Goal: Task Accomplishment & Management: Use online tool/utility

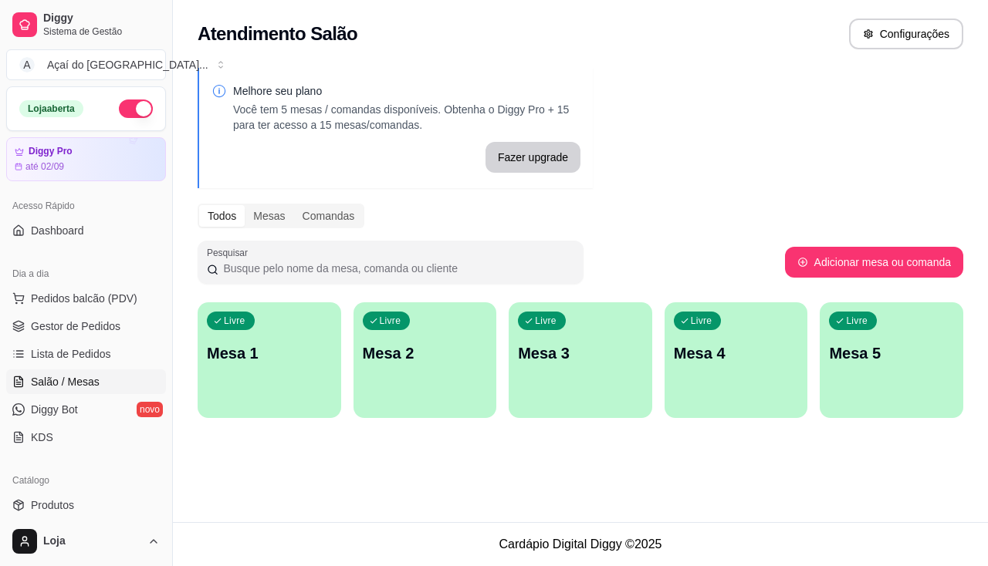
click at [206, 326] on div "Livre Mesa 1" at bounding box center [270, 350] width 144 height 97
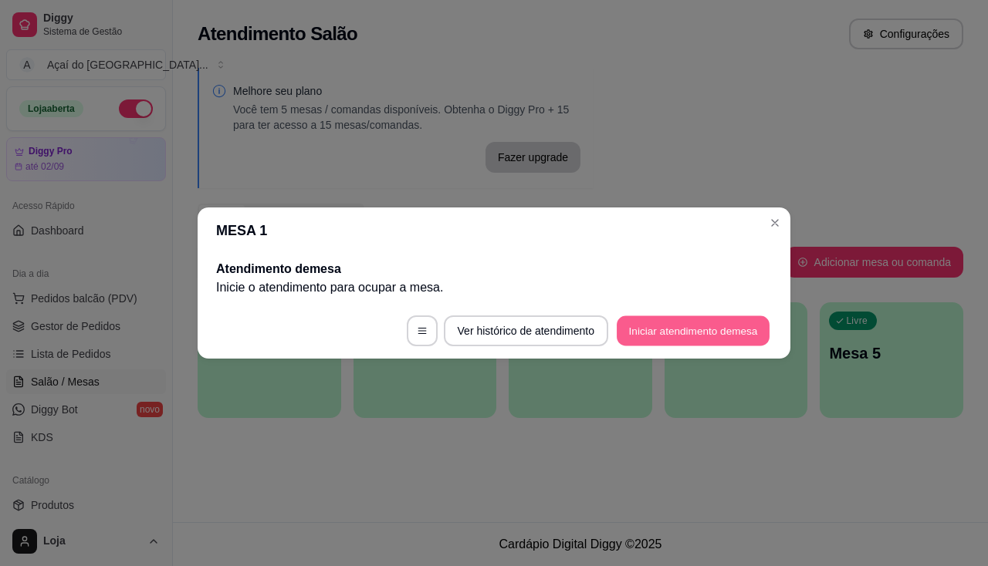
click at [644, 330] on button "Iniciar atendimento de mesa" at bounding box center [692, 331] width 153 height 30
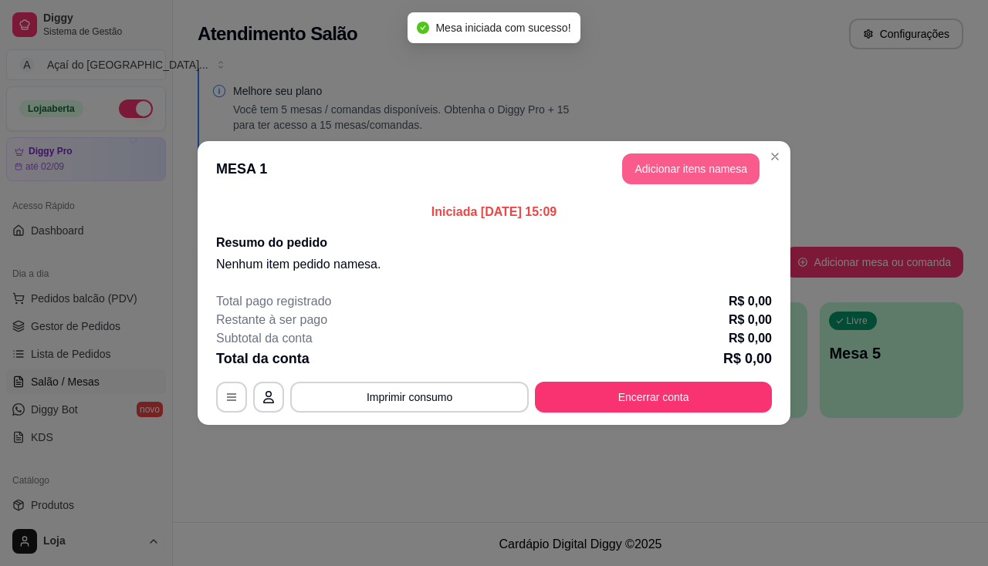
click at [651, 164] on button "Adicionar itens na mesa" at bounding box center [690, 169] width 137 height 31
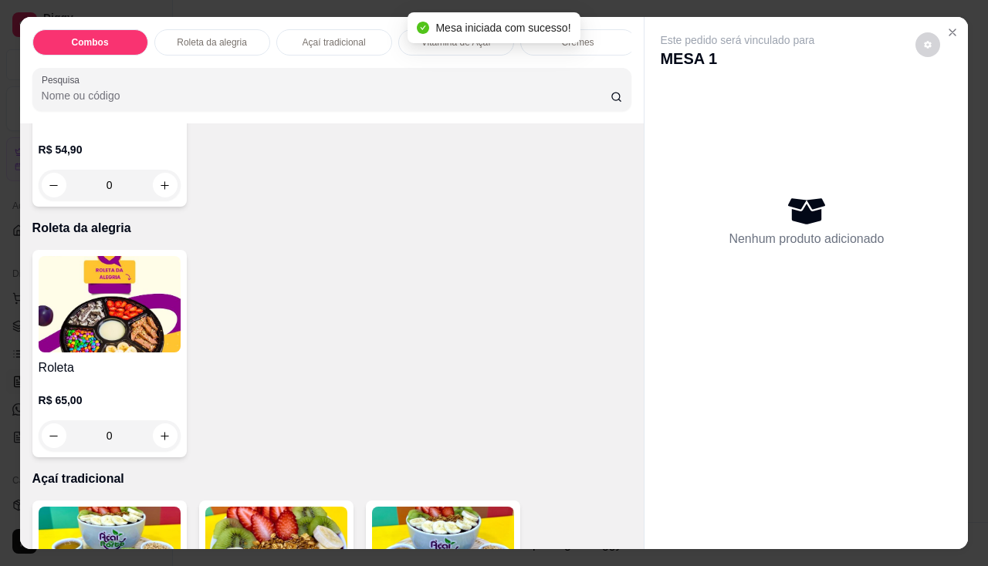
scroll to position [849, 0]
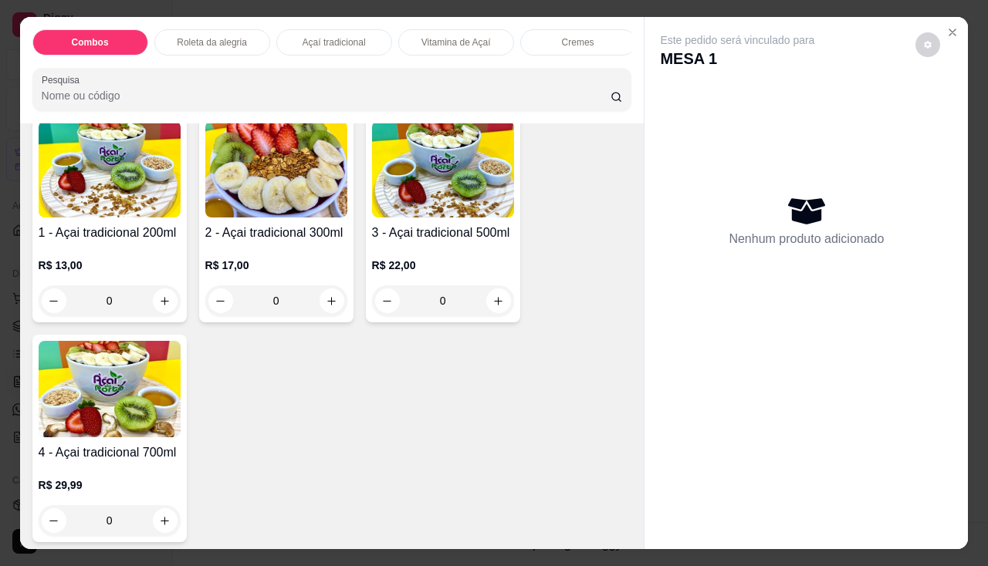
click at [264, 218] on img at bounding box center [276, 169] width 142 height 96
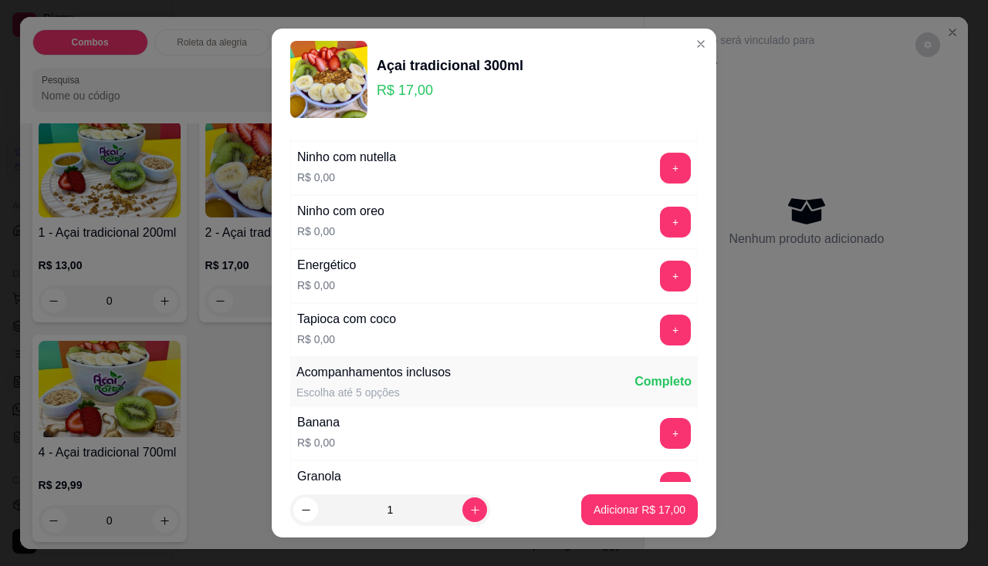
scroll to position [309, 0]
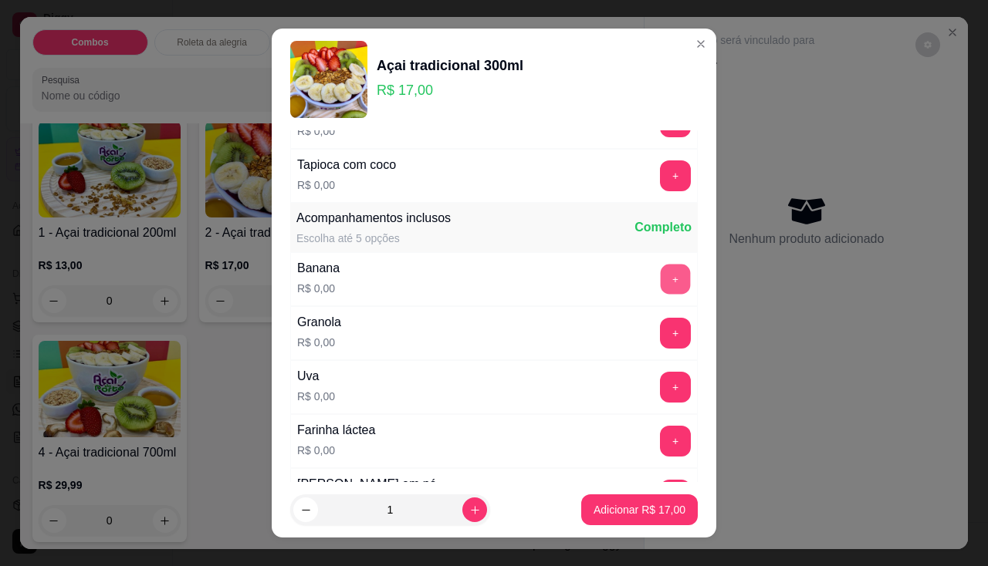
click at [660, 277] on button "+" at bounding box center [675, 279] width 30 height 30
click at [660, 396] on button "+" at bounding box center [675, 387] width 31 height 31
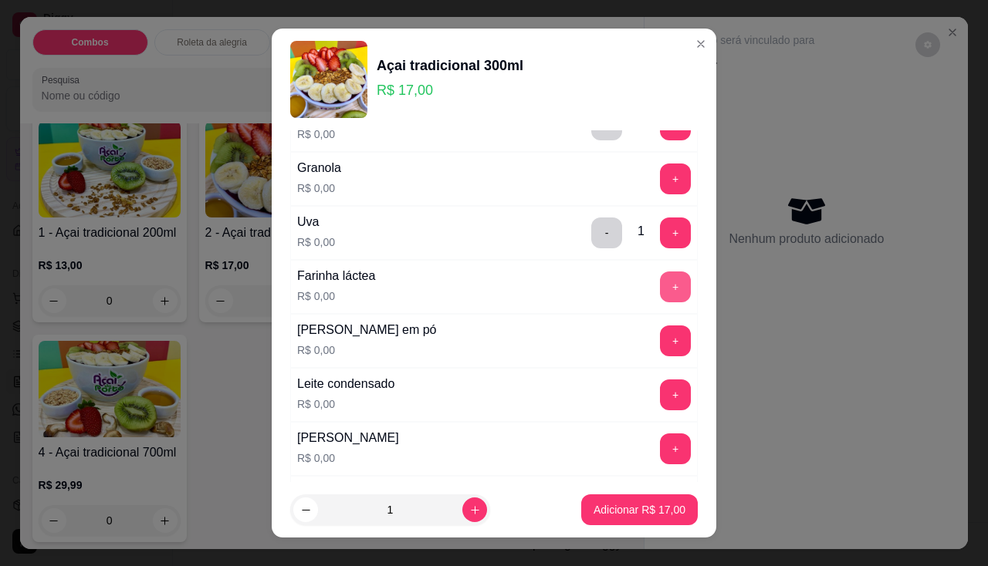
scroll to position [540, 0]
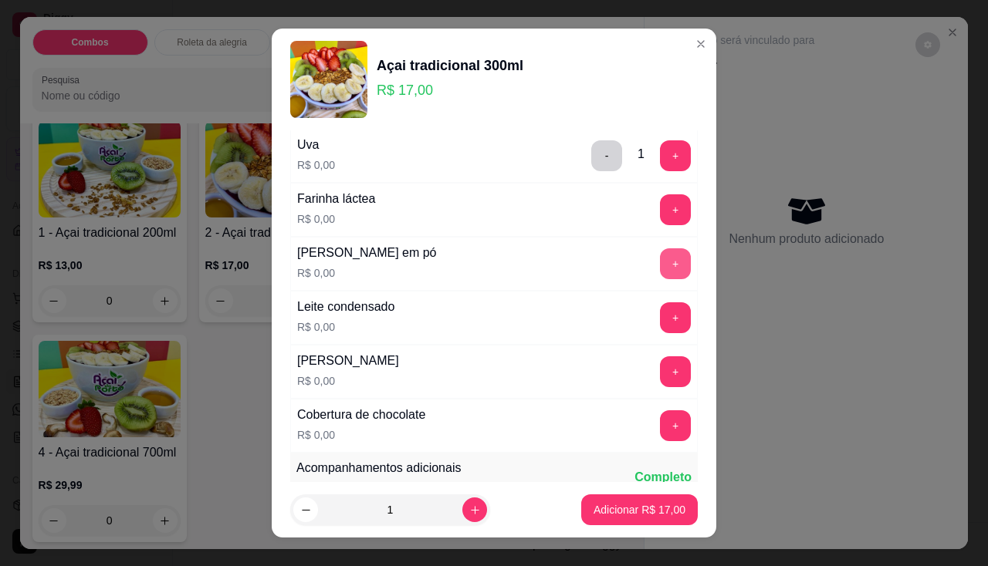
click at [660, 267] on button "+" at bounding box center [675, 263] width 31 height 31
click at [660, 382] on button "+" at bounding box center [675, 371] width 30 height 30
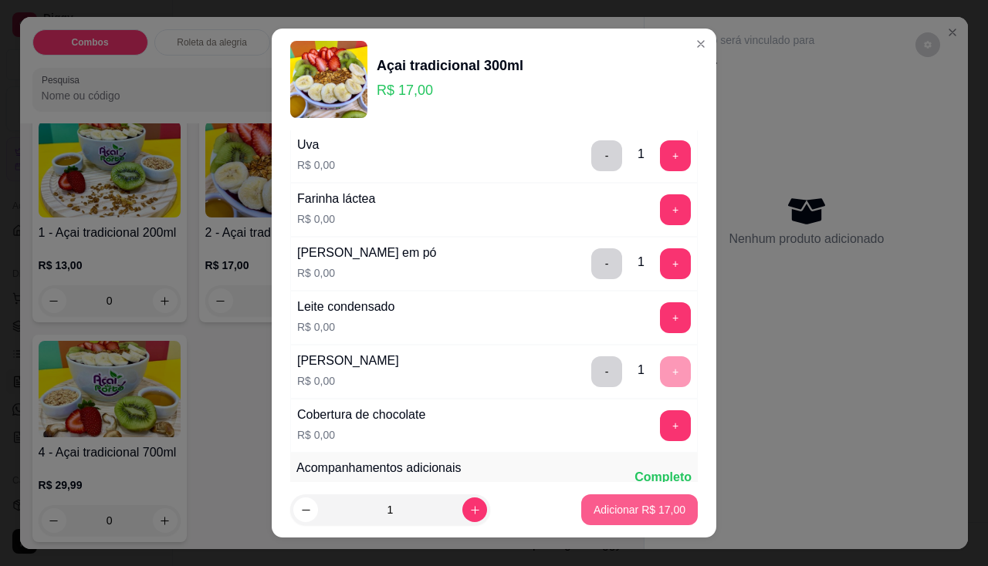
click at [637, 515] on p "Adicionar R$ 17,00" at bounding box center [639, 509] width 92 height 15
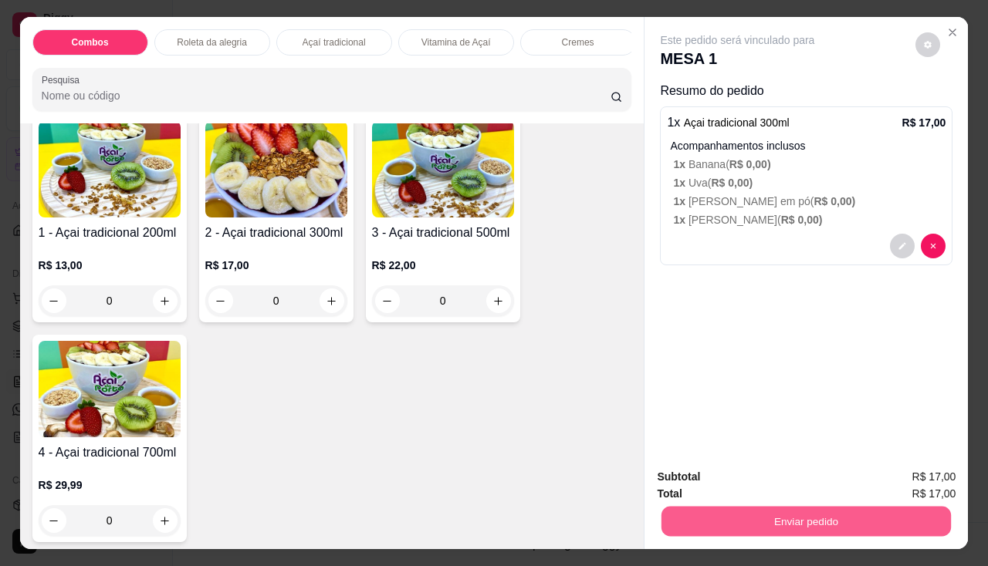
click at [738, 523] on button "Enviar pedido" at bounding box center [805, 522] width 289 height 30
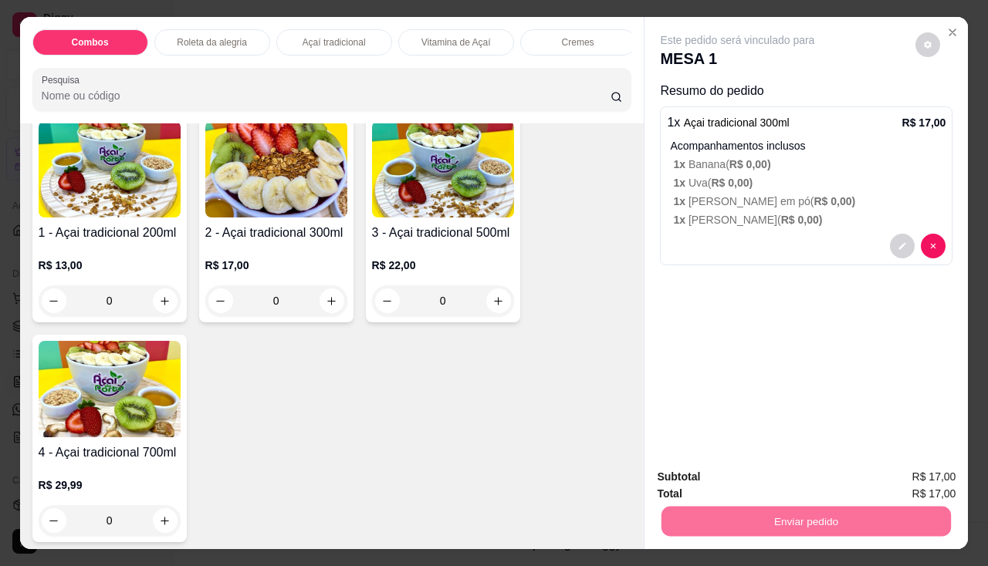
click at [739, 475] on button "Não registrar e enviar pedido" at bounding box center [755, 478] width 160 height 29
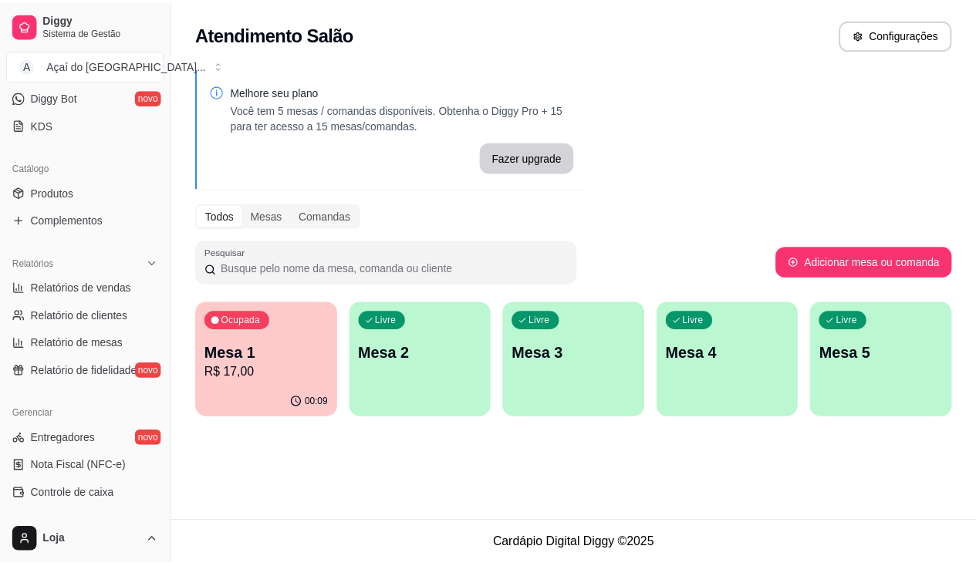
scroll to position [235, 0]
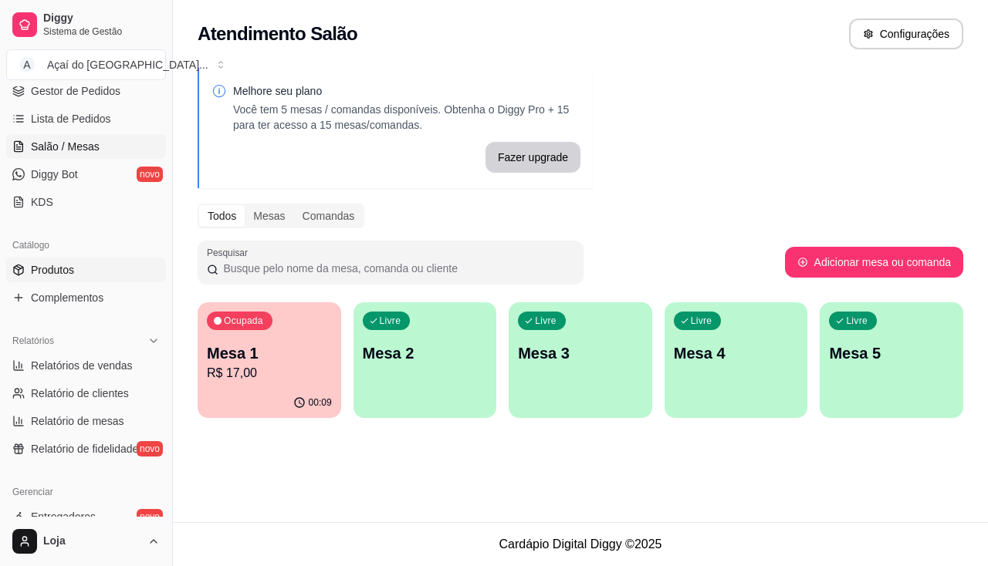
click at [76, 278] on link "Produtos" at bounding box center [86, 270] width 160 height 25
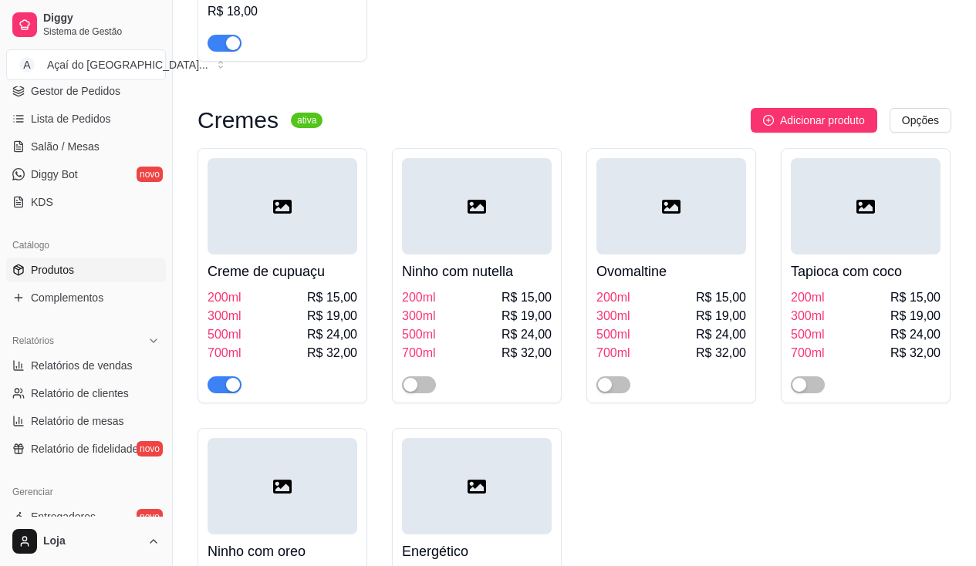
scroll to position [1312, 0]
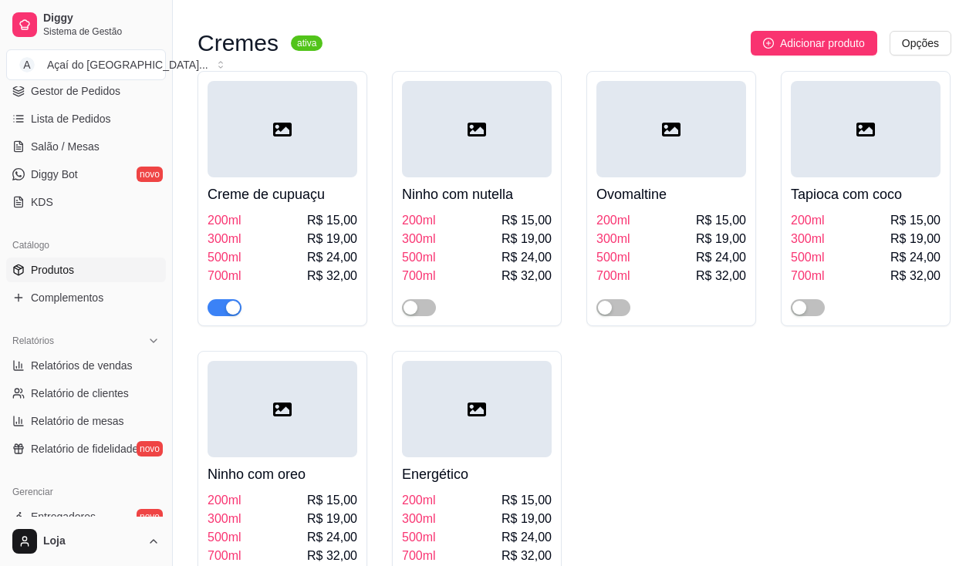
click at [232, 310] on div "button" at bounding box center [233, 308] width 14 height 14
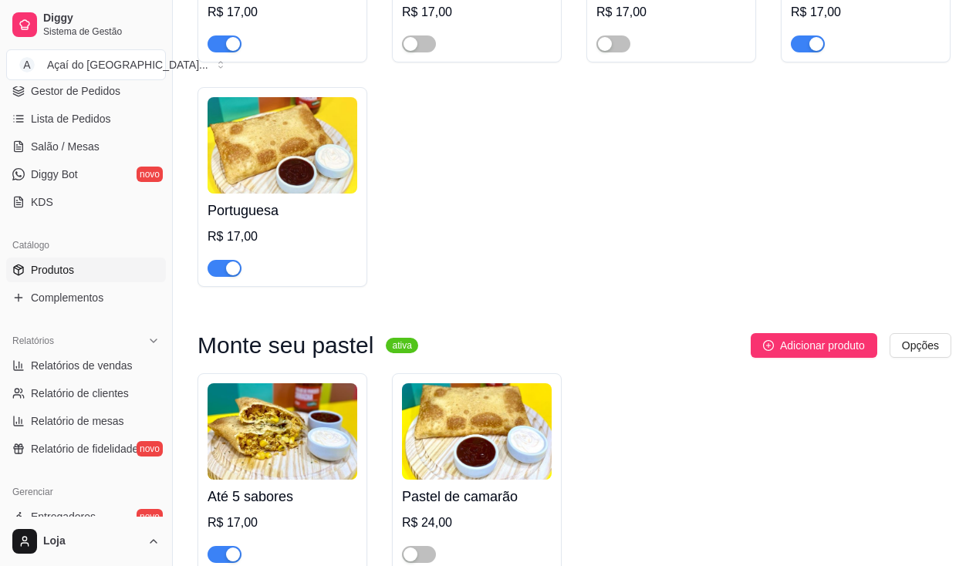
scroll to position [3009, 0]
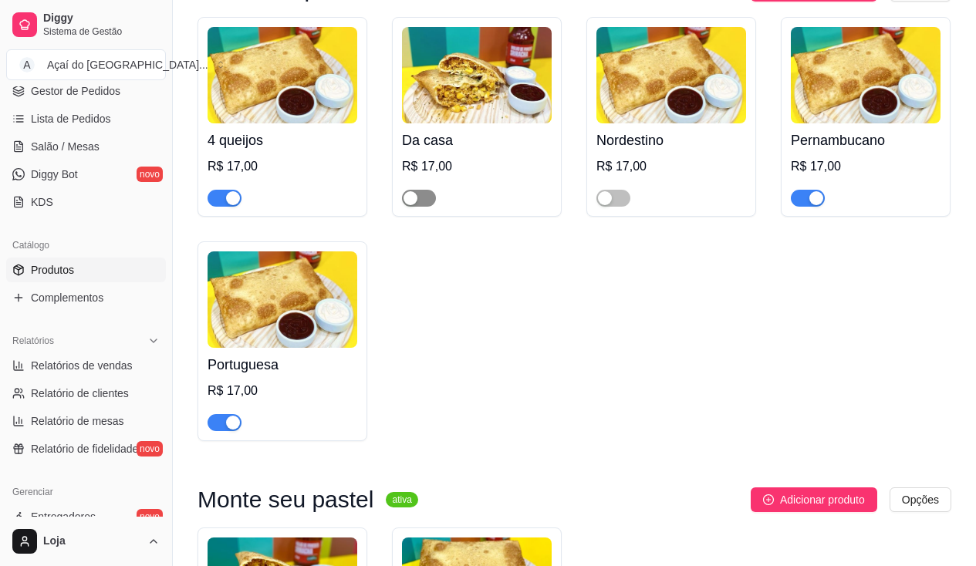
click at [421, 201] on span "button" at bounding box center [419, 198] width 34 height 17
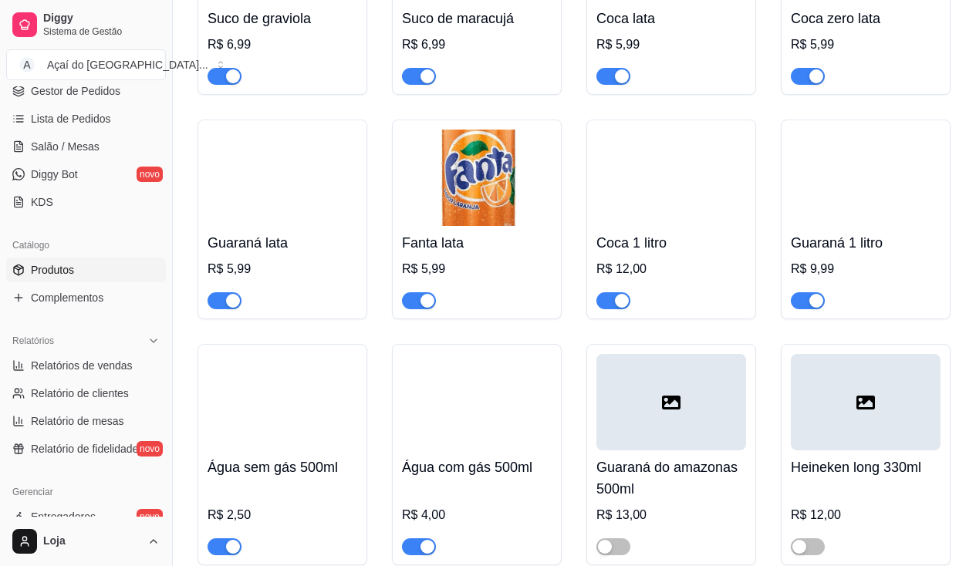
scroll to position [4861, 0]
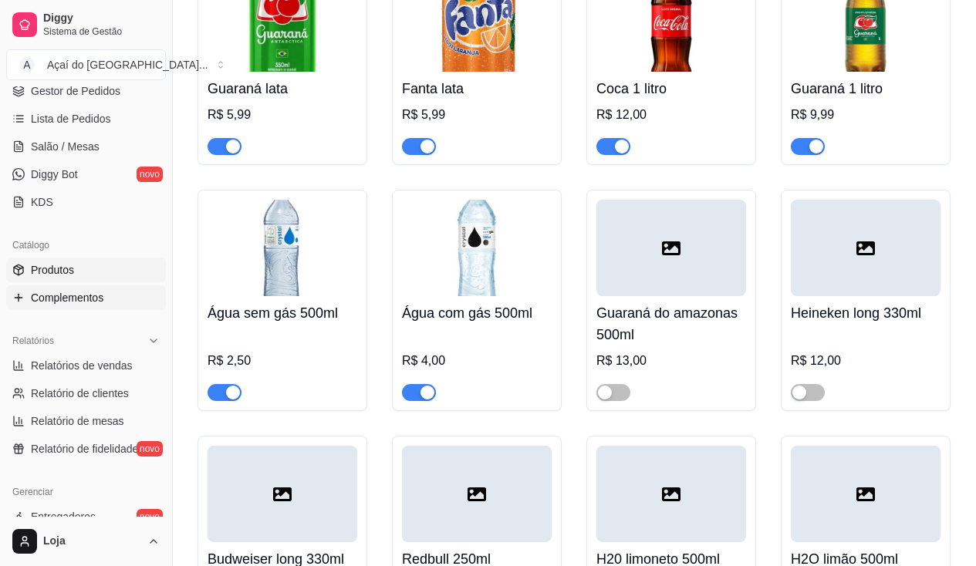
click at [71, 292] on span "Complementos" at bounding box center [67, 297] width 73 height 15
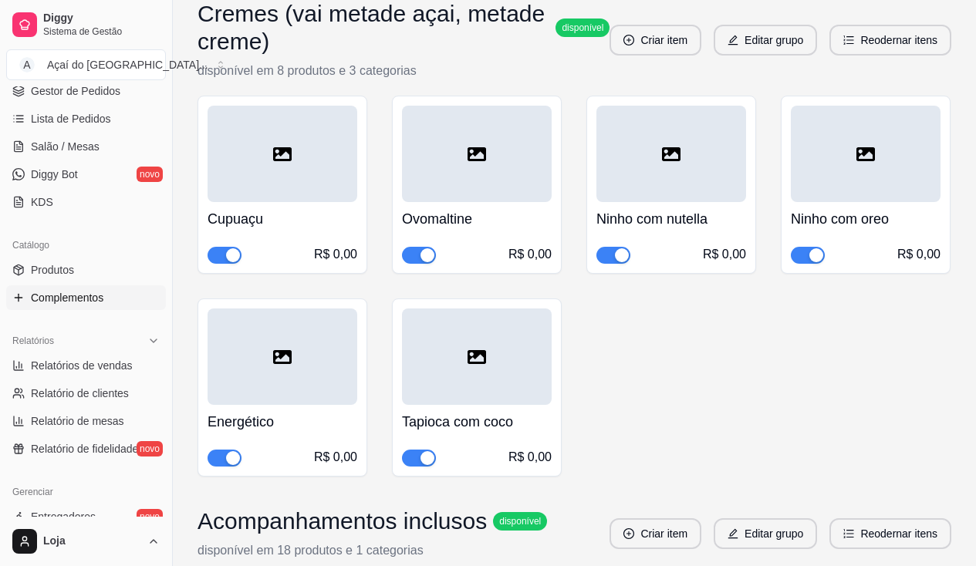
scroll to position [309, 0]
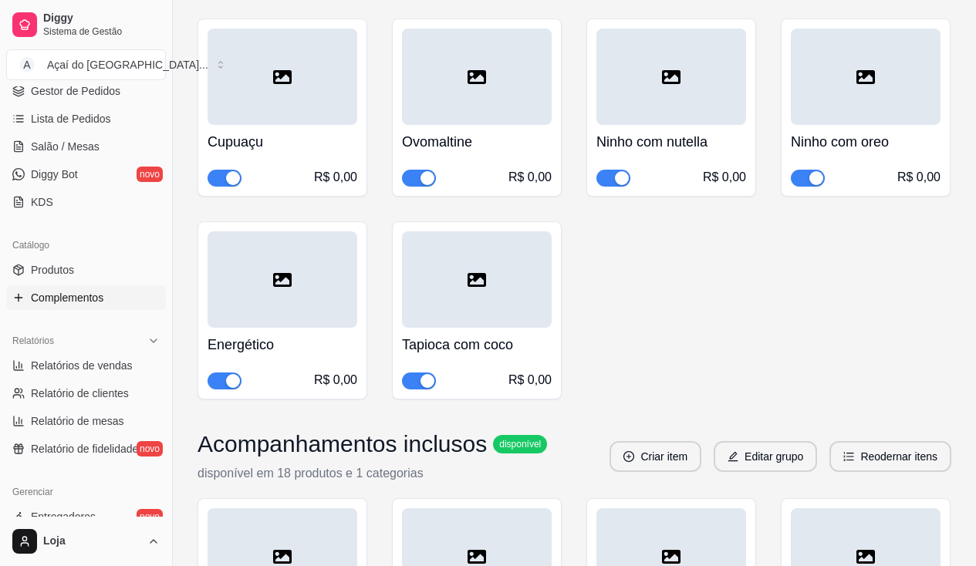
click at [237, 181] on div "button" at bounding box center [233, 178] width 14 height 14
click at [613, 178] on button "button" at bounding box center [613, 178] width 34 height 17
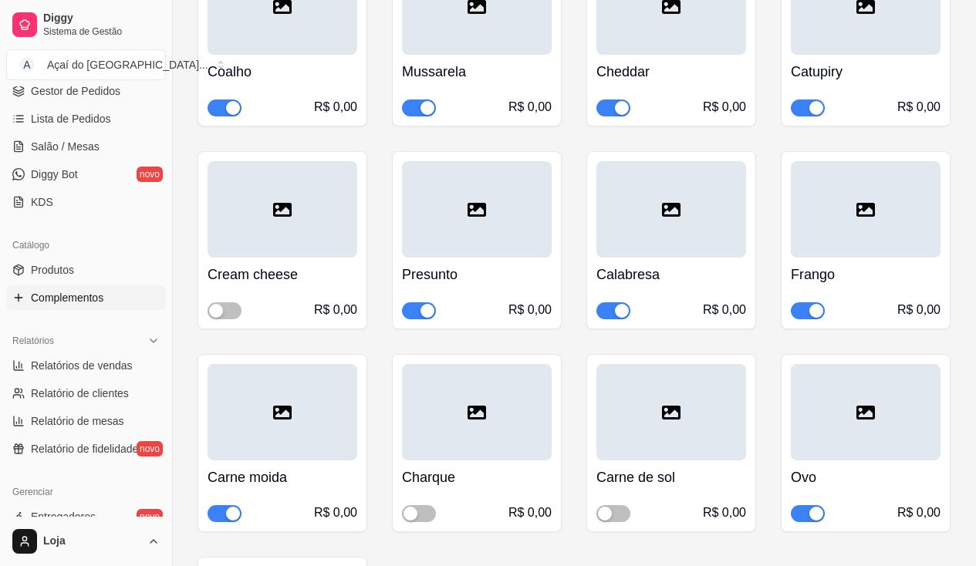
scroll to position [5324, 0]
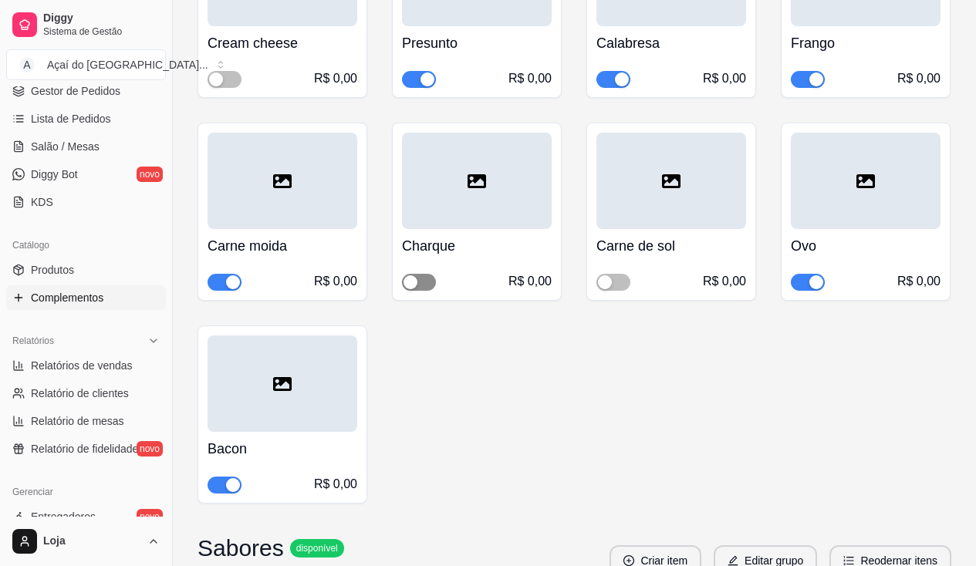
click at [424, 274] on span "button" at bounding box center [419, 282] width 34 height 17
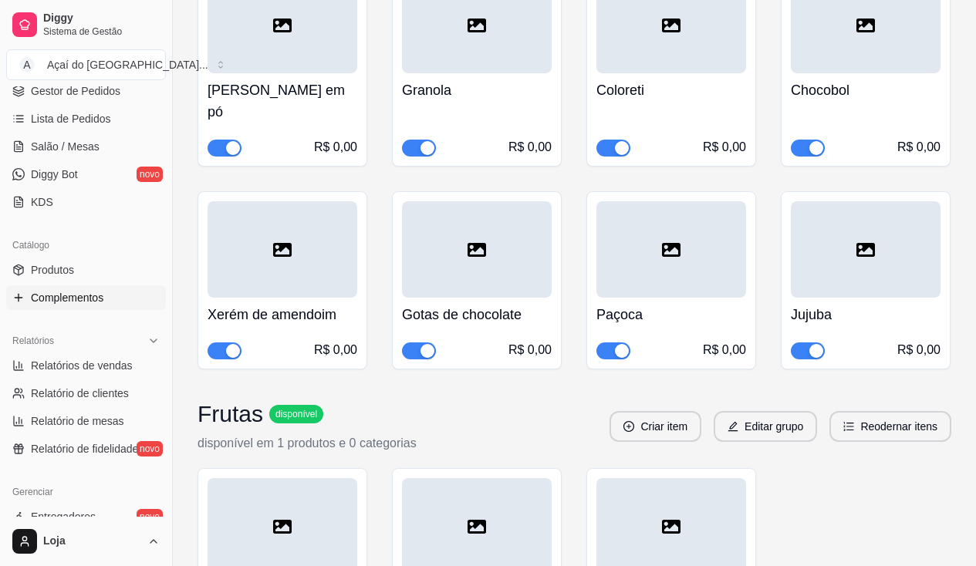
scroll to position [7793, 0]
